Goal: Information Seeking & Learning: Learn about a topic

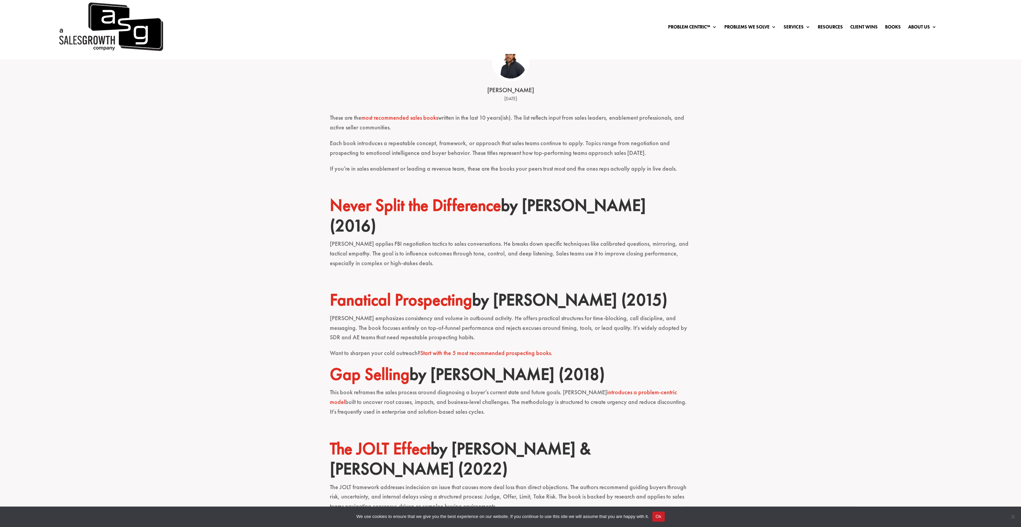
scroll to position [201, 0]
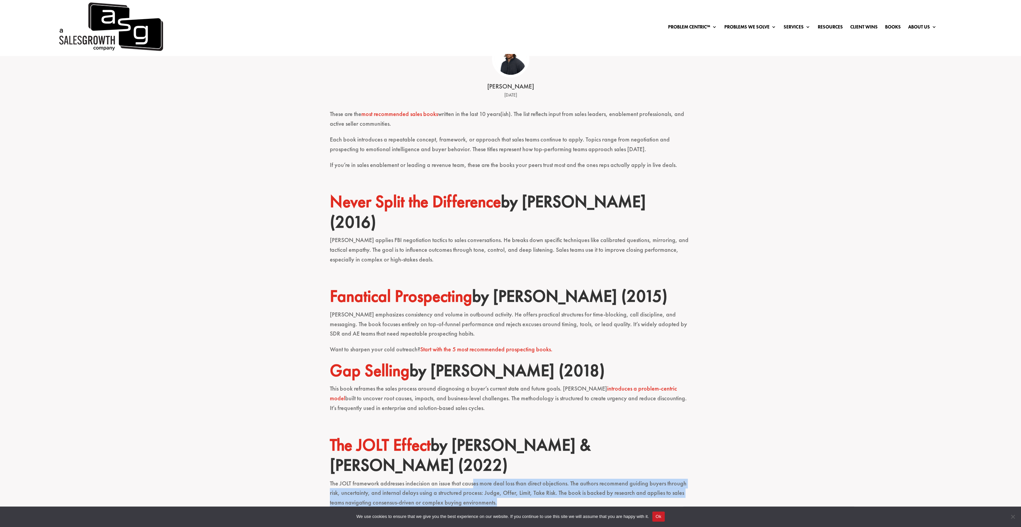
drag, startPoint x: 471, startPoint y: 466, endPoint x: 511, endPoint y: 484, distance: 43.3
click at [511, 484] on p "The JOLT framework addresses indecision an issue that causes more deal loss tha…" at bounding box center [511, 495] width 362 height 35
click at [482, 478] on p "The JOLT framework addresses indecision an issue that causes more deal loss tha…" at bounding box center [511, 495] width 362 height 35
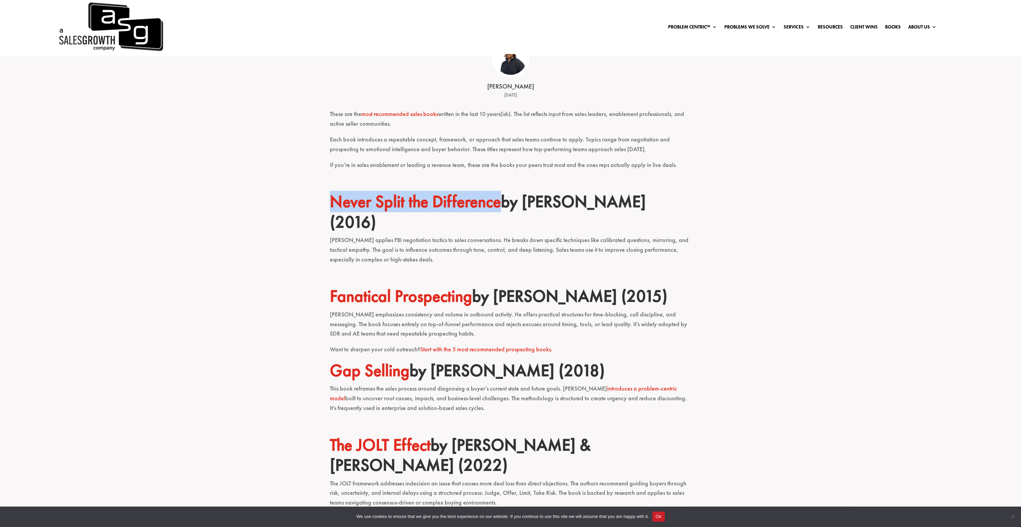
drag, startPoint x: 503, startPoint y: 203, endPoint x: 328, endPoint y: 200, distance: 174.9
copy link "Never Split the Difference"
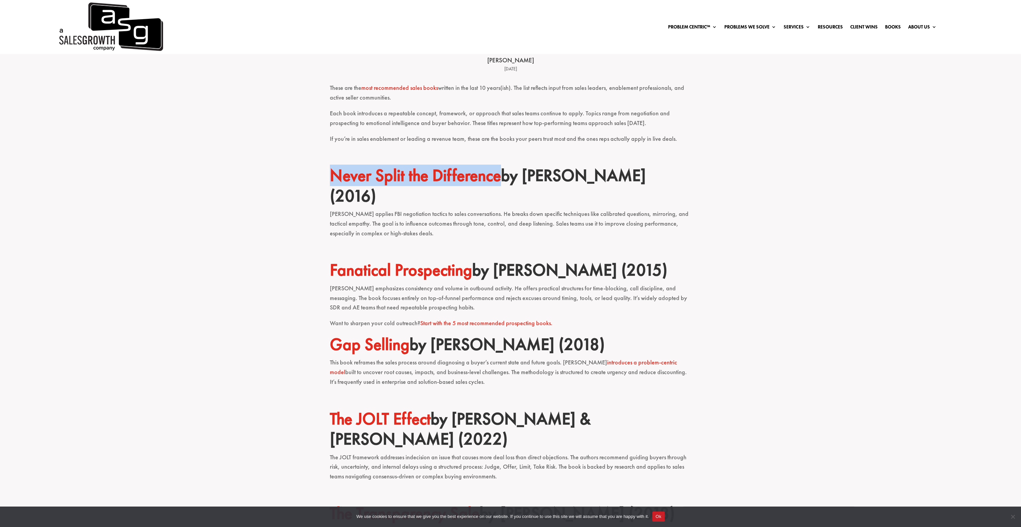
scroll to position [268, 0]
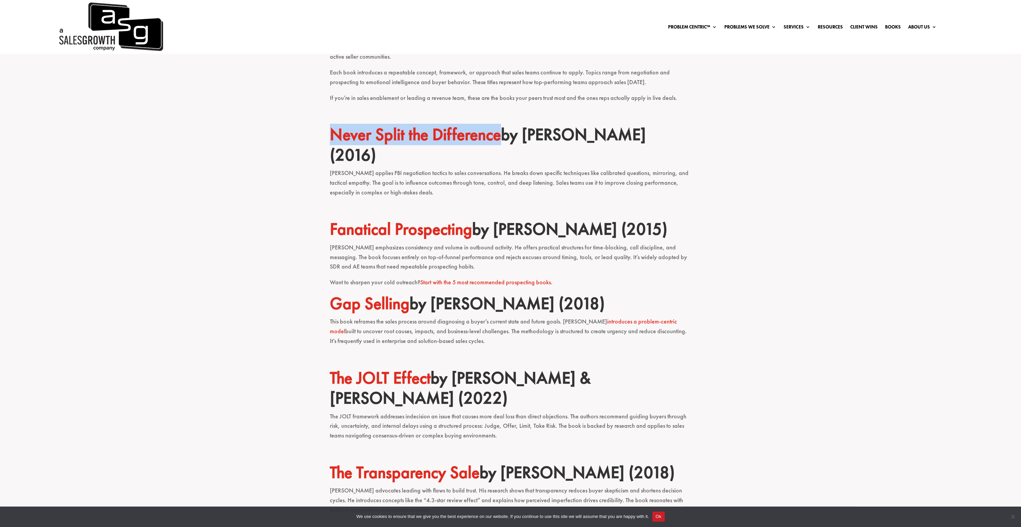
drag, startPoint x: 399, startPoint y: 303, endPoint x: 541, endPoint y: 328, distance: 144.0
click at [541, 328] on p "This book reframes the sales process around diagnosing a buyer’s current state …" at bounding box center [511, 334] width 362 height 35
click at [501, 325] on p "This book reframes the sales process around diagnosing a buyer’s current state …" at bounding box center [511, 334] width 362 height 35
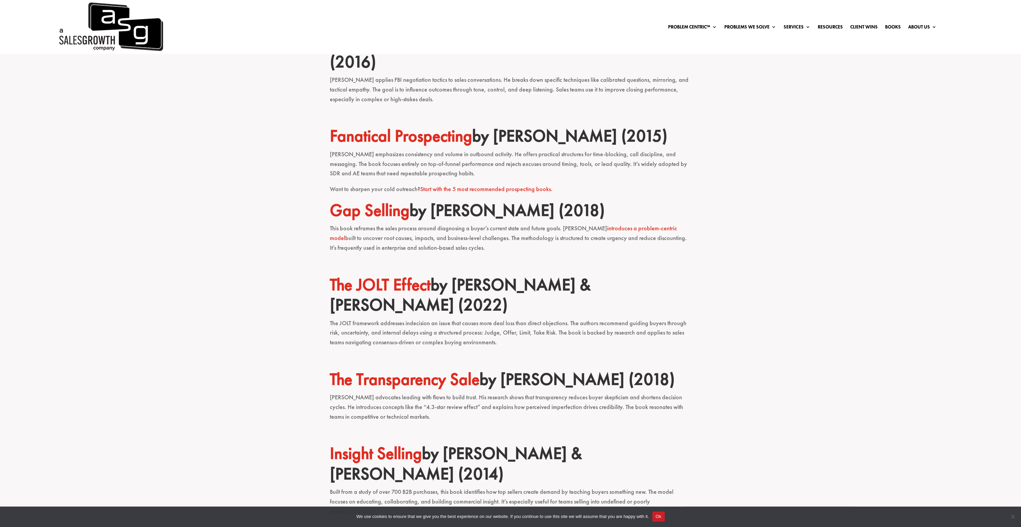
scroll to position [369, 0]
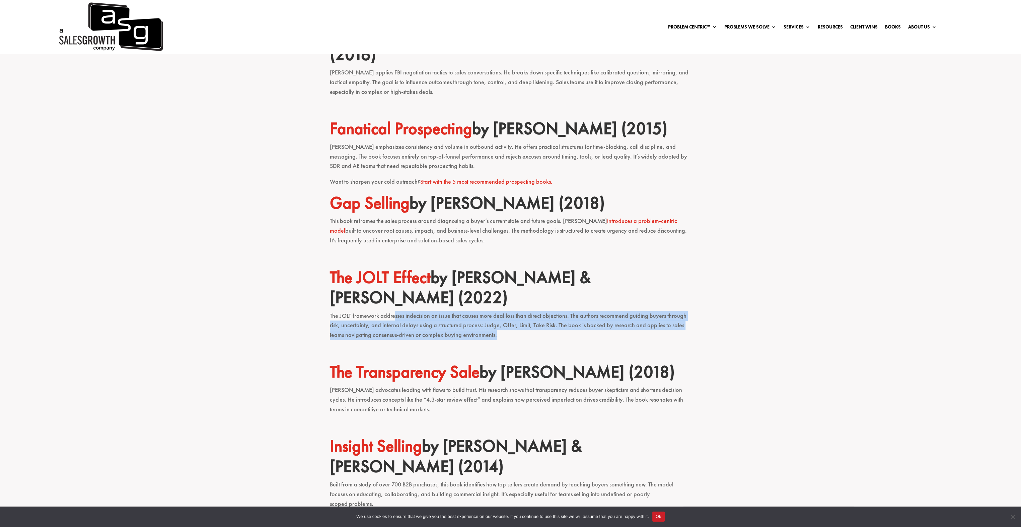
drag, startPoint x: 394, startPoint y: 293, endPoint x: 513, endPoint y: 312, distance: 120.4
click at [513, 312] on p "The JOLT framework addresses indecision an issue that causes more deal loss tha…" at bounding box center [511, 328] width 362 height 35
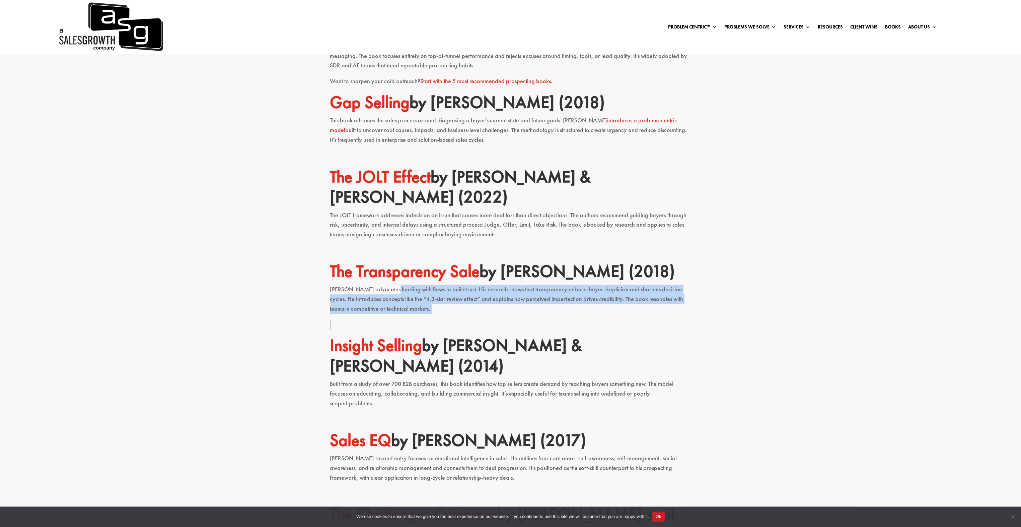
drag, startPoint x: 388, startPoint y: 272, endPoint x: 409, endPoint y: 303, distance: 36.7
click at [409, 303] on div "These are the most recommended sales books written in the last 10 years(ish). T…" at bounding box center [511, 334] width 362 height 986
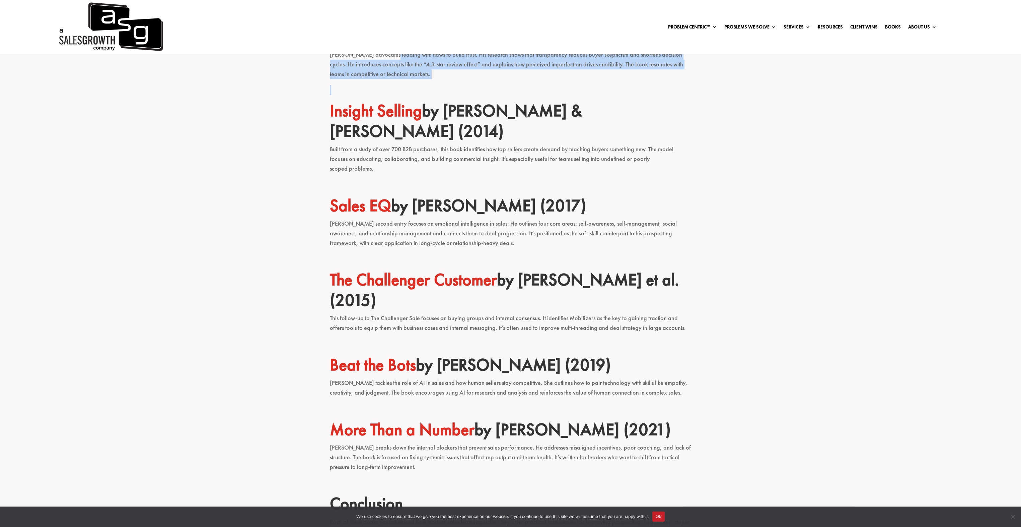
scroll to position [704, 0]
